Goal: Transaction & Acquisition: Purchase product/service

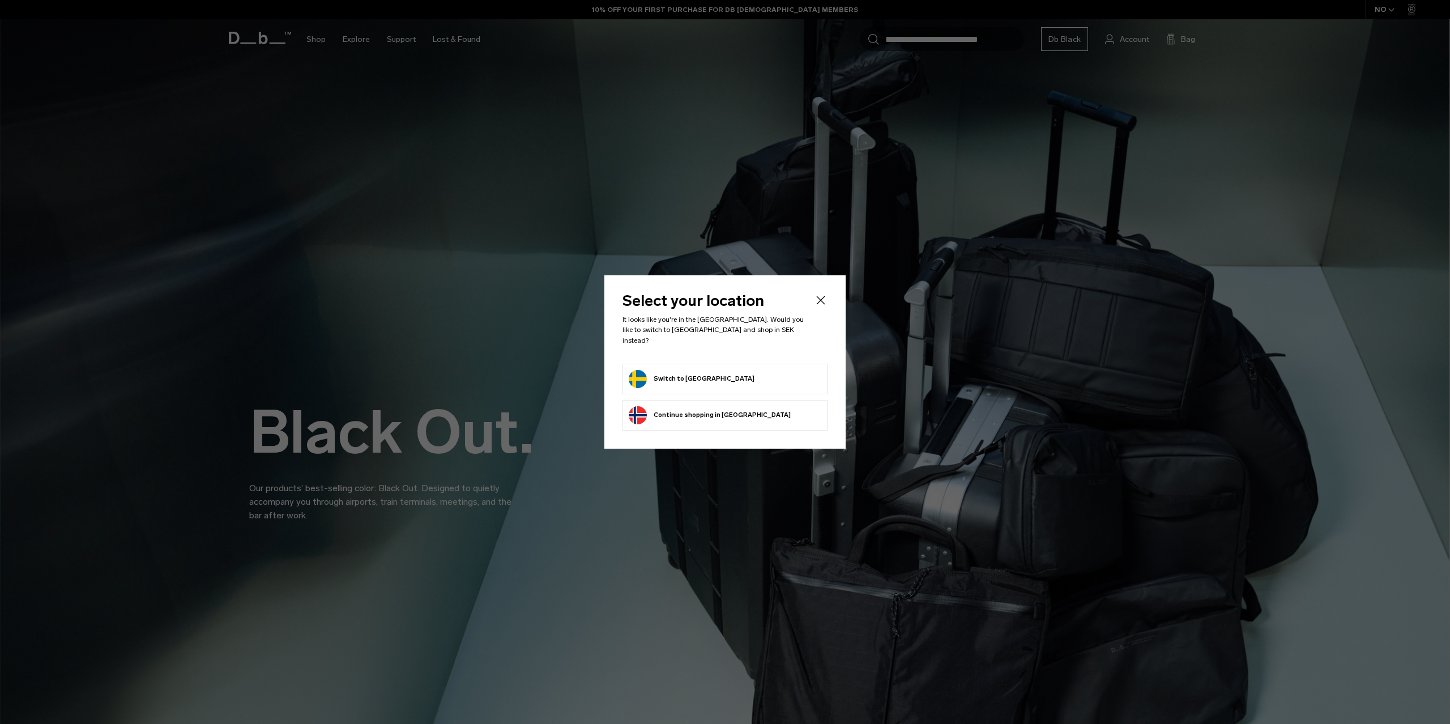
scroll to position [347, 0]
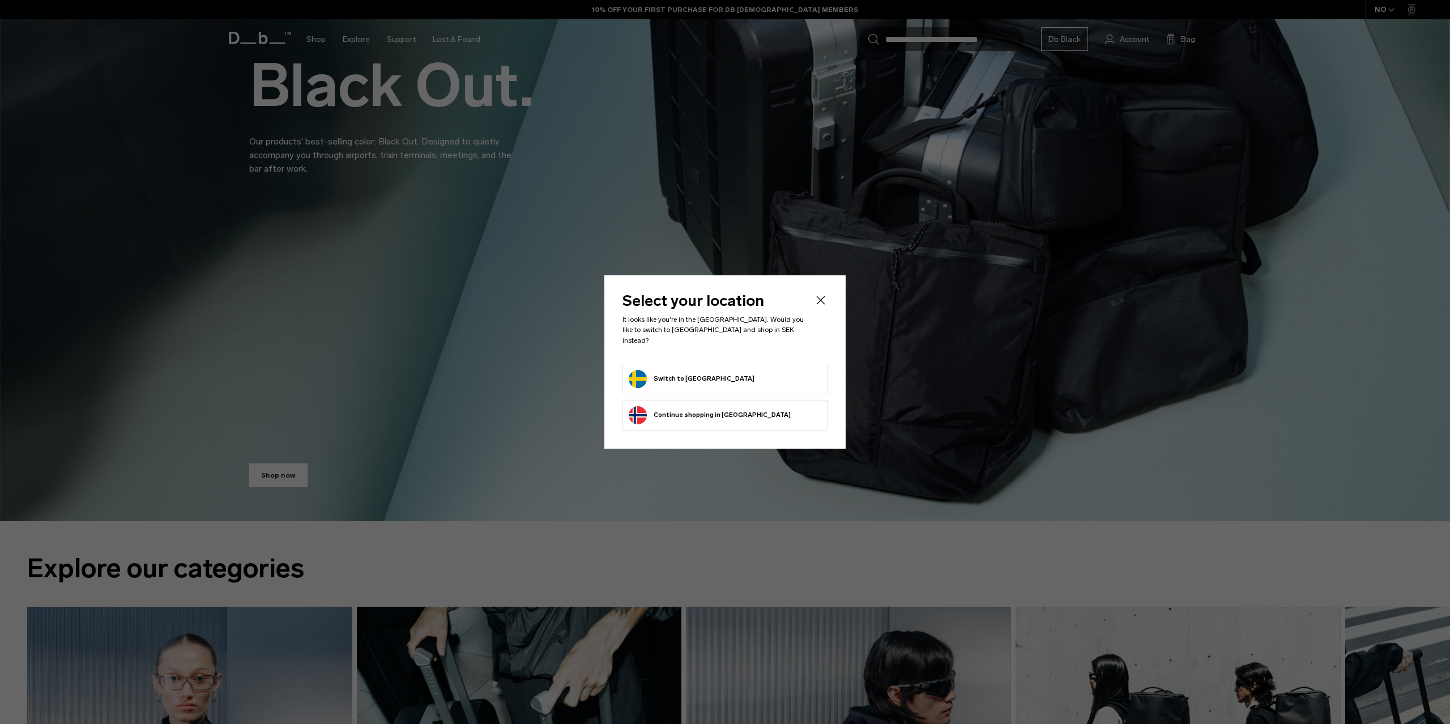
click at [817, 301] on body "Skip to content BUY NOW, PAY LATER WITH [PERSON_NAME] 10% OFF YOUR FIRST PURCHA…" at bounding box center [725, 15] width 1450 height 724
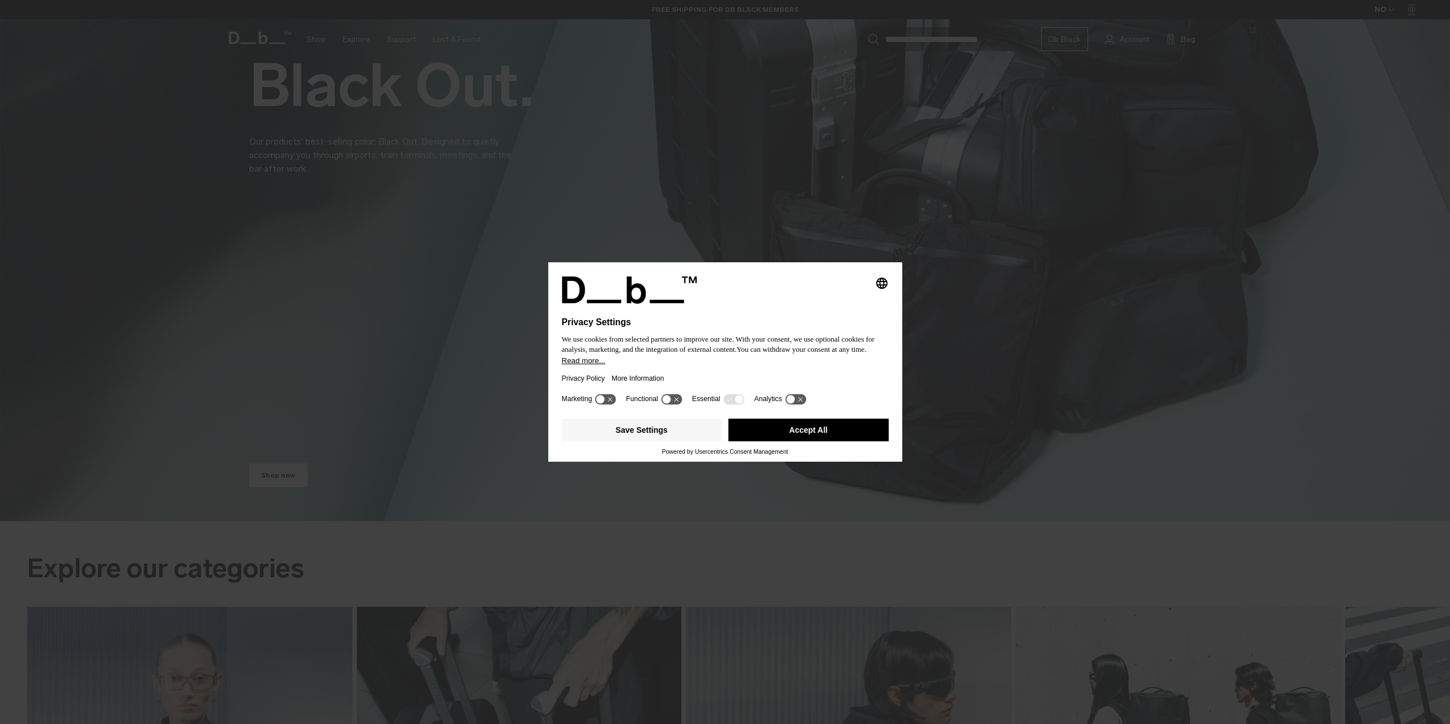
click at [800, 424] on button "Accept All" at bounding box center [808, 430] width 160 height 23
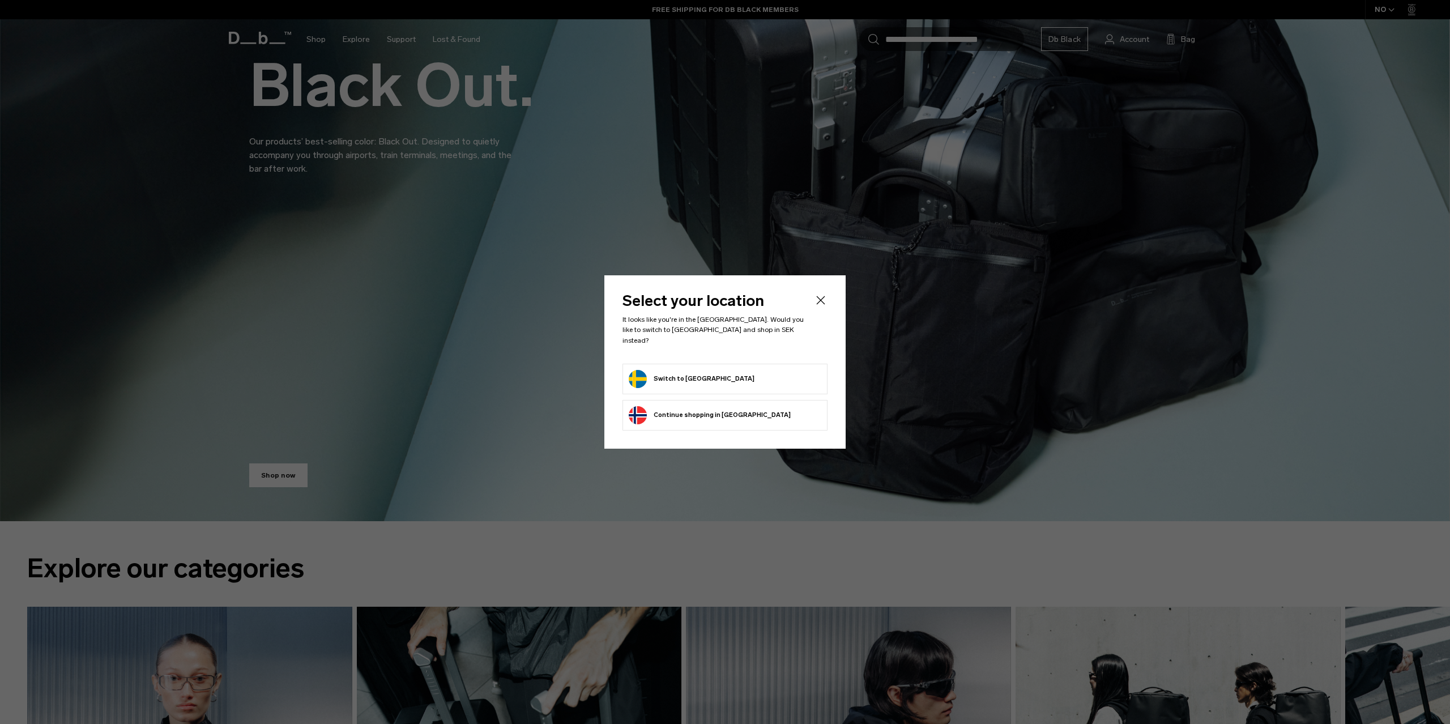
click at [697, 370] on button "Switch to [GEOGRAPHIC_DATA]" at bounding box center [692, 379] width 126 height 18
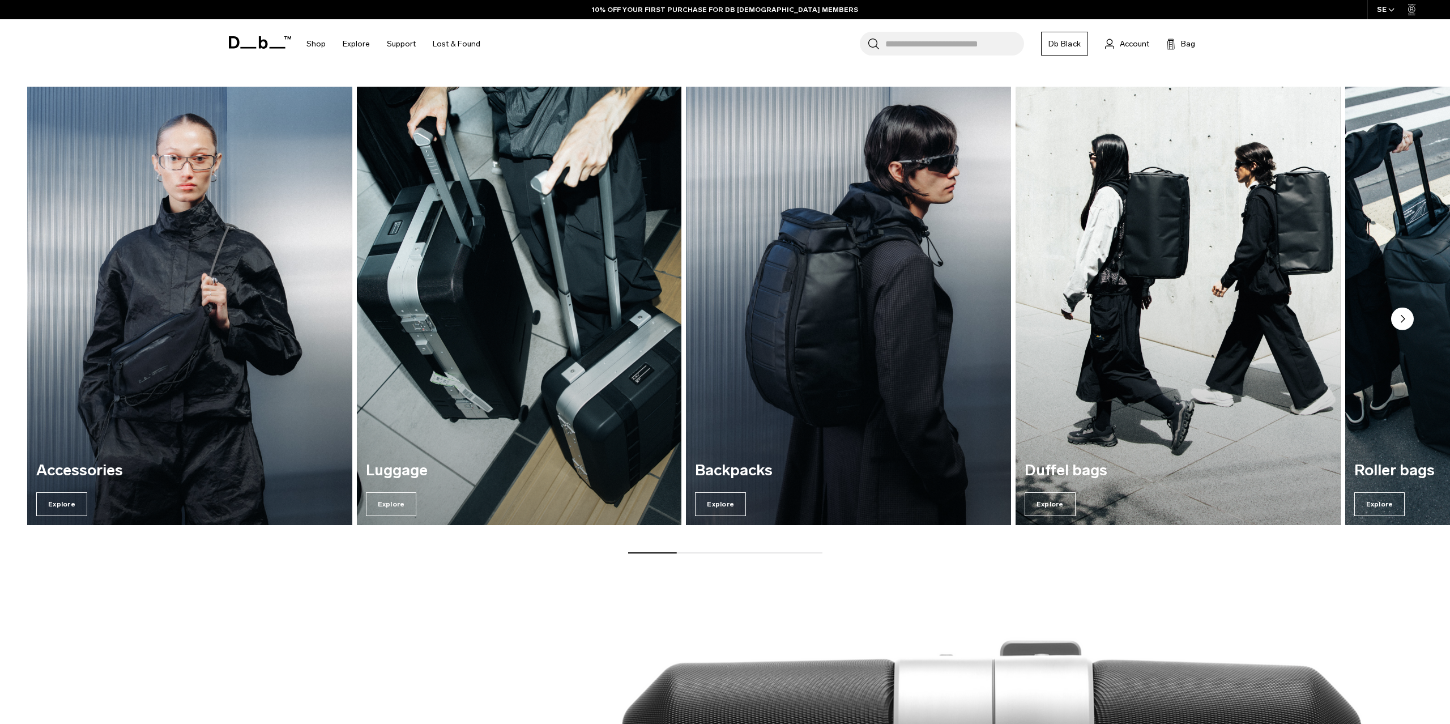
scroll to position [867, 0]
click at [830, 352] on img "3 / 7" at bounding box center [848, 306] width 335 height 452
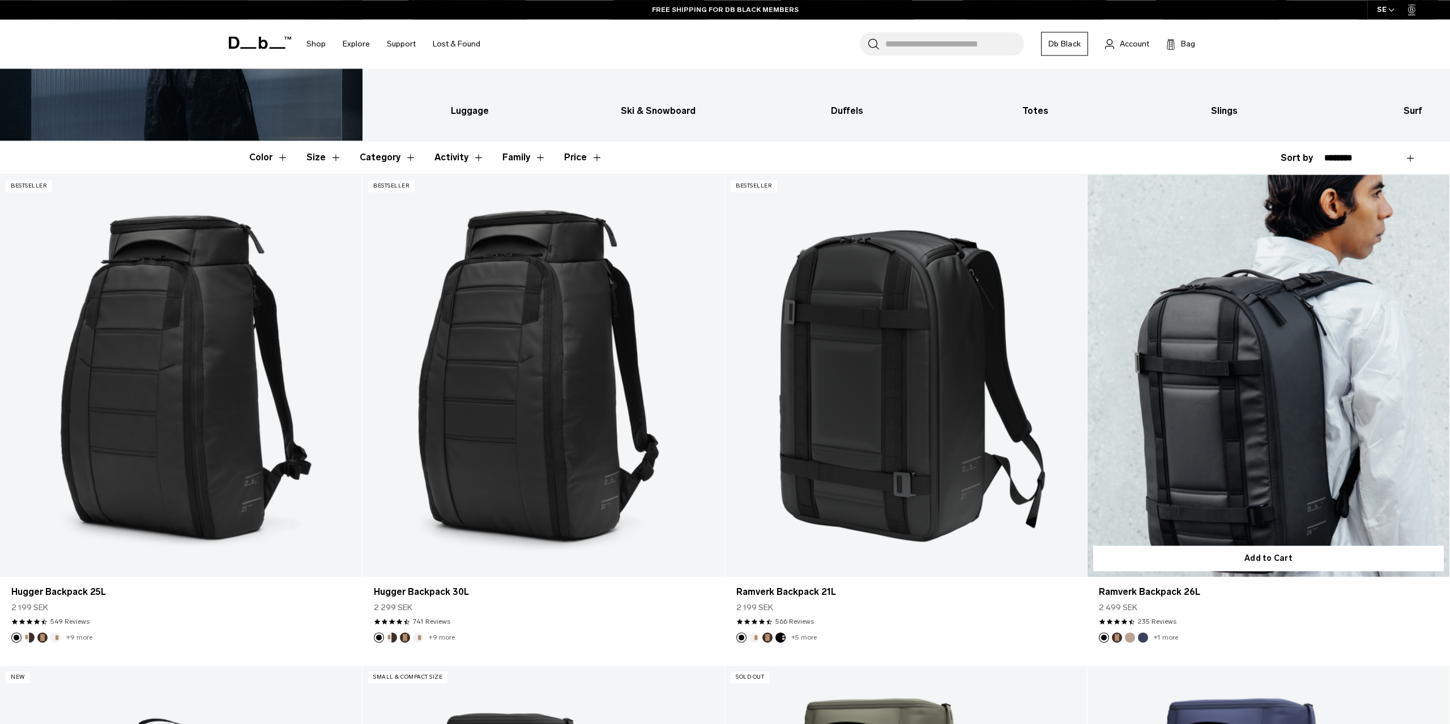
scroll to position [289, 0]
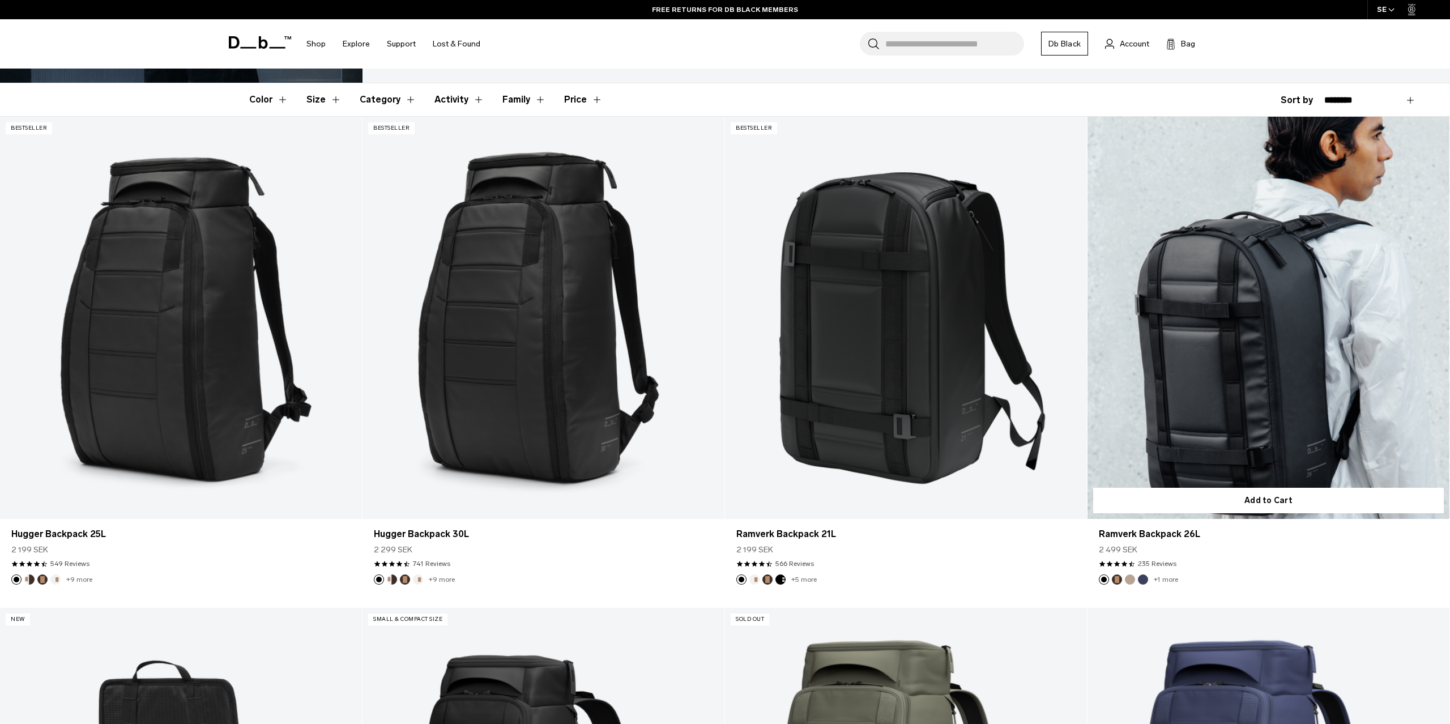
click at [1132, 581] on button "Fogbow Beige" at bounding box center [1130, 579] width 10 height 10
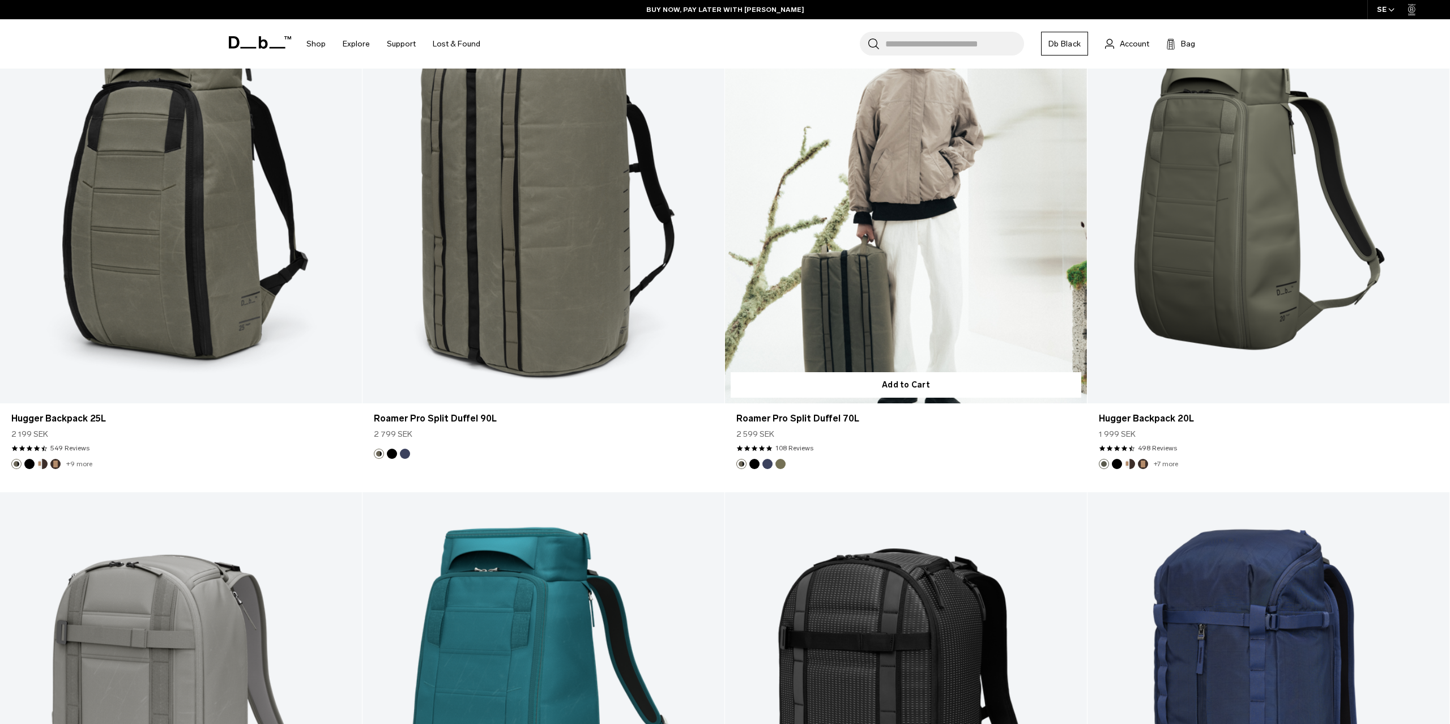
scroll to position [4622, 0]
